Goal: Information Seeking & Learning: Check status

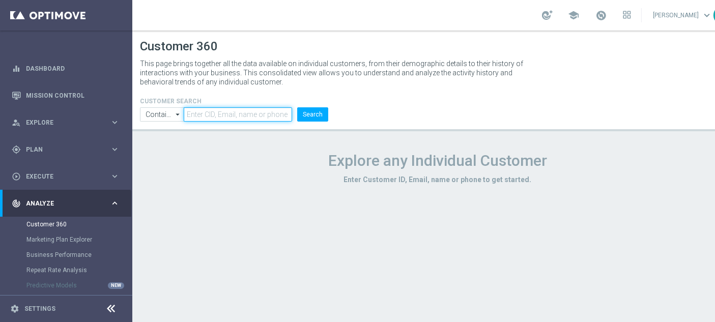
click at [232, 111] on input "text" at bounding box center [238, 114] width 108 height 14
click at [212, 121] on input "text" at bounding box center [238, 114] width 108 height 14
click at [216, 114] on input "text" at bounding box center [238, 114] width 108 height 14
paste input "1430242"
click at [314, 109] on button "Search" at bounding box center [312, 114] width 31 height 14
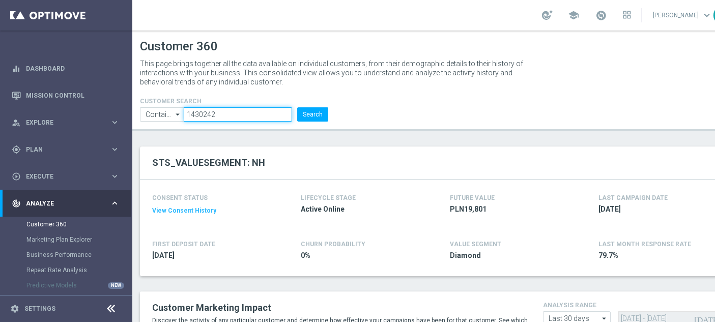
drag, startPoint x: 218, startPoint y: 114, endPoint x: 184, endPoint y: 110, distance: 33.8
click at [184, 110] on input "1430242" at bounding box center [238, 114] width 108 height 14
paste input "700681"
type input "1700681"
click at [313, 112] on button "Search" at bounding box center [312, 114] width 31 height 14
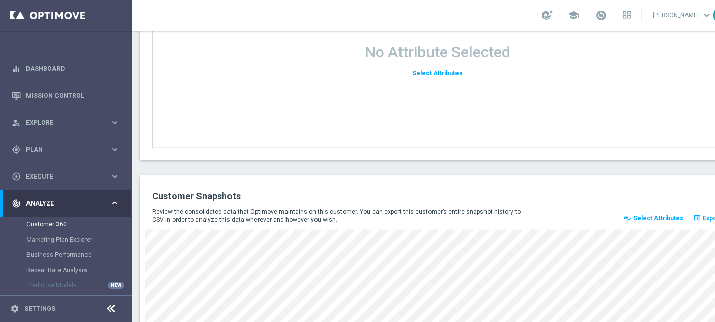
scroll to position [1434, 0]
